Goal: Information Seeking & Learning: Learn about a topic

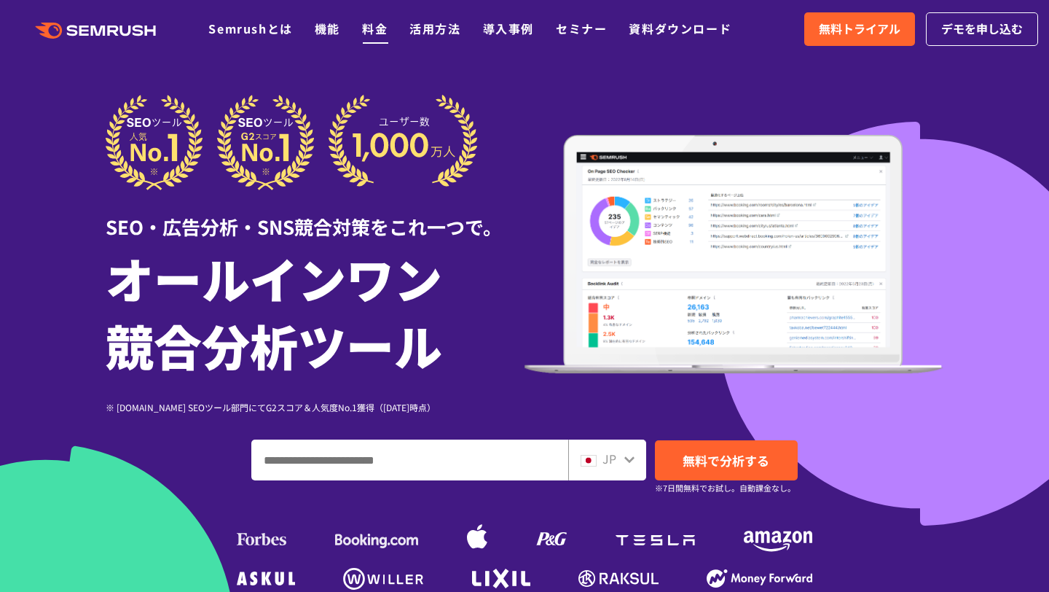
click at [369, 26] on link "料金" at bounding box center [375, 28] width 26 height 17
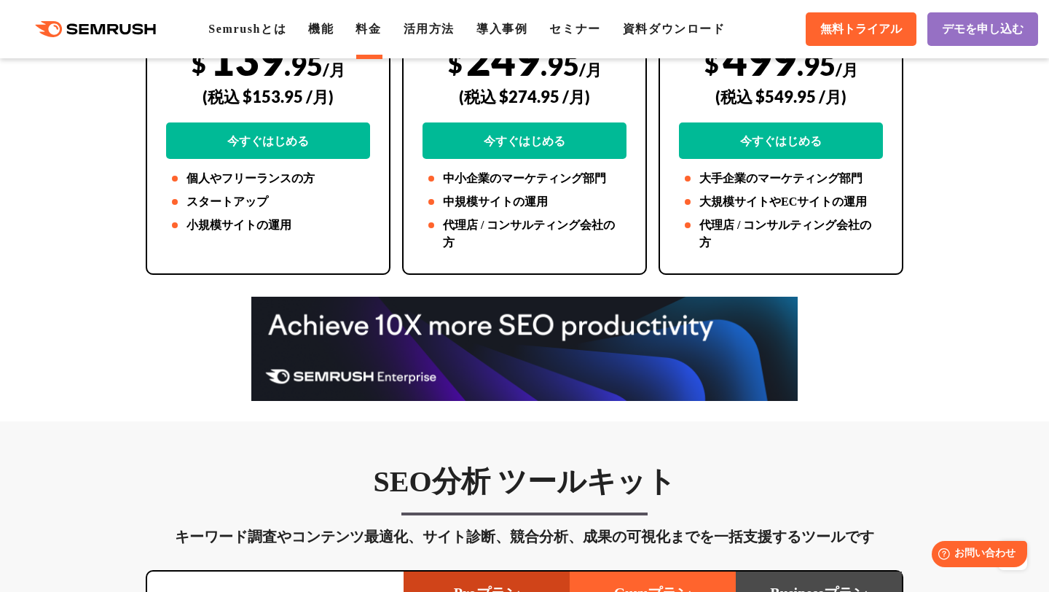
scroll to position [269, 0]
